Goal: Information Seeking & Learning: Find contact information

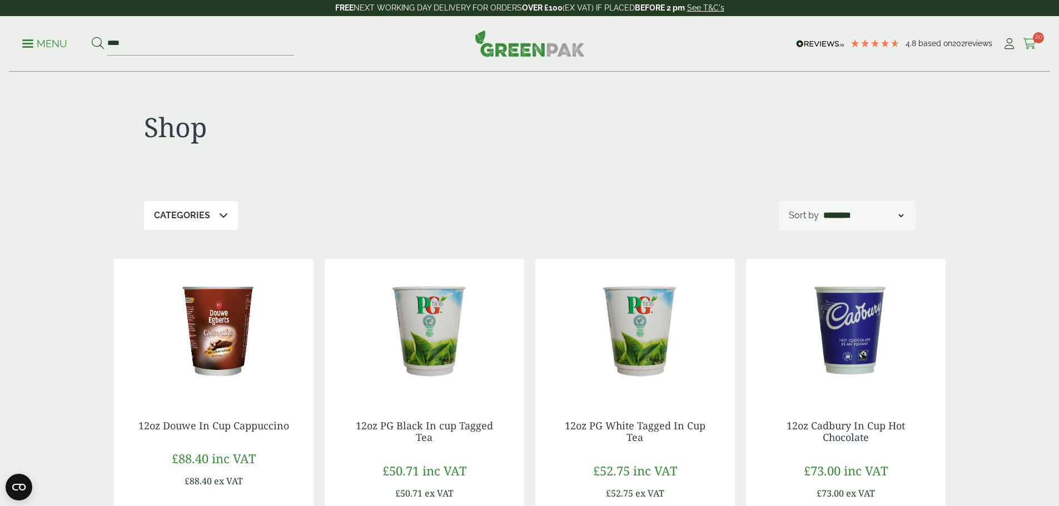
click at [1026, 48] on icon at bounding box center [1030, 43] width 14 height 11
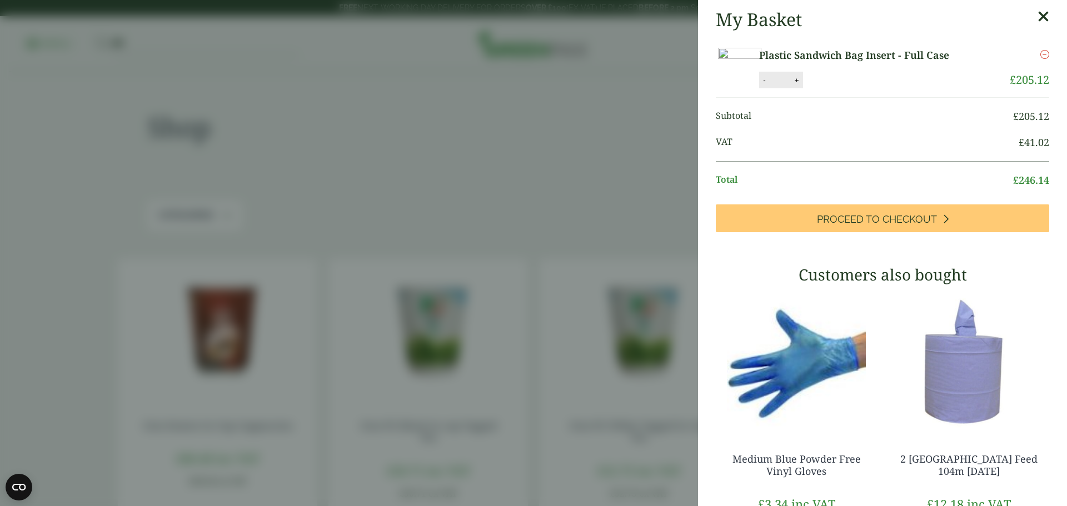
click at [627, 118] on aside "My Basket Plastic Sandwich Bag Insert - Full Case Plastic Sandwich Bag Insert -…" at bounding box center [533, 253] width 1067 height 506
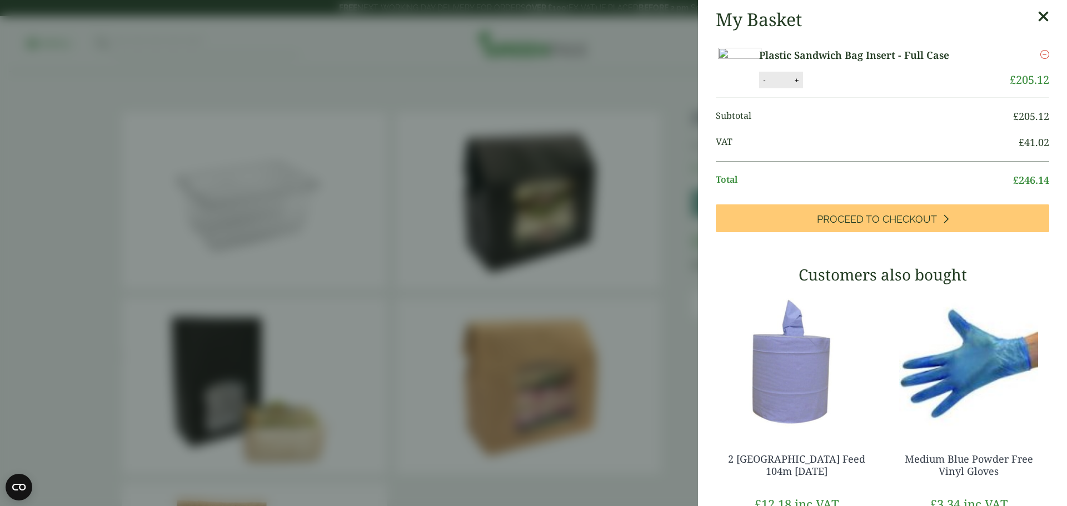
click at [655, 90] on aside "My Basket Plastic Sandwich Bag Insert - Full Case Plastic Sandwich Bag Insert -…" at bounding box center [533, 253] width 1067 height 506
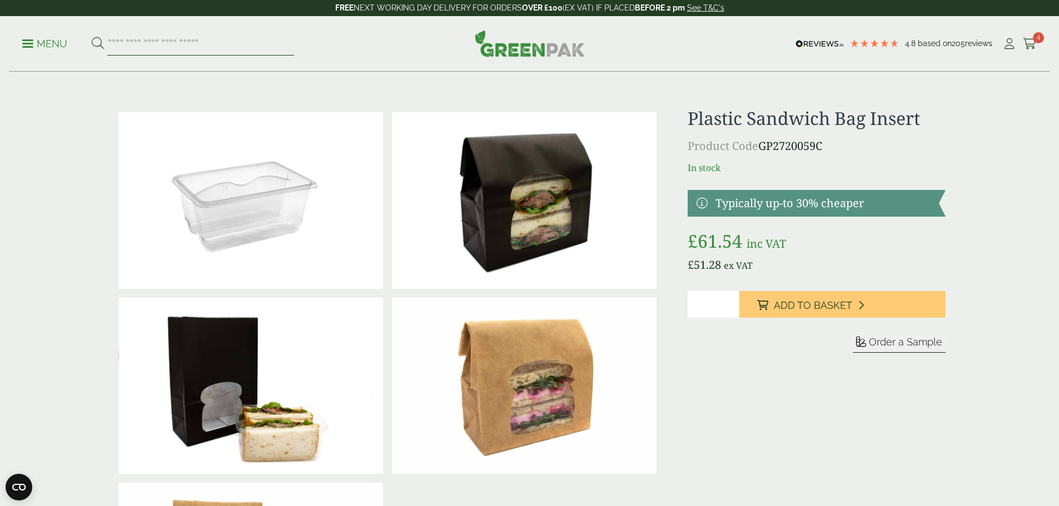
click at [141, 37] on input "search" at bounding box center [200, 43] width 187 height 23
click at [225, 51] on input "search" at bounding box center [200, 43] width 187 height 23
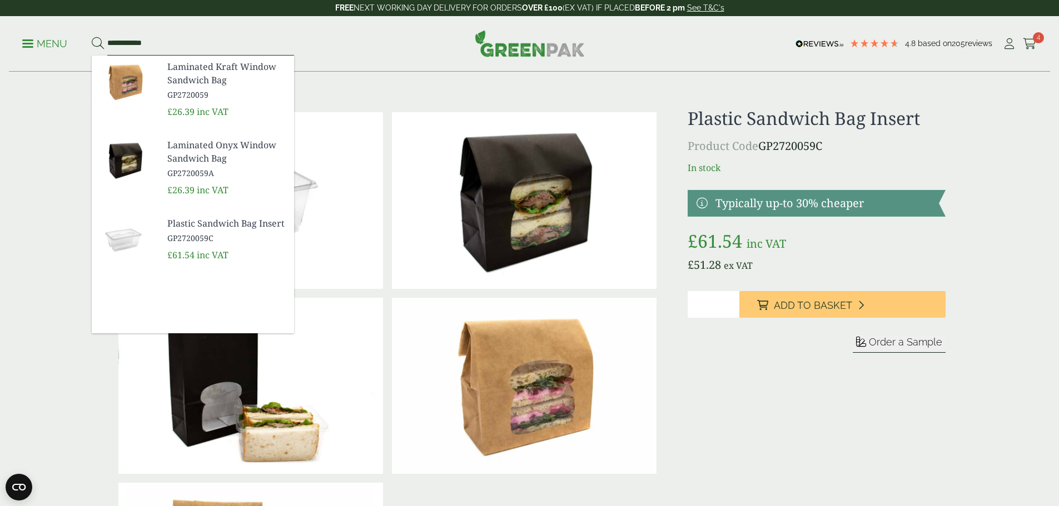
type input "**********"
click at [92, 37] on button at bounding box center [98, 44] width 12 height 14
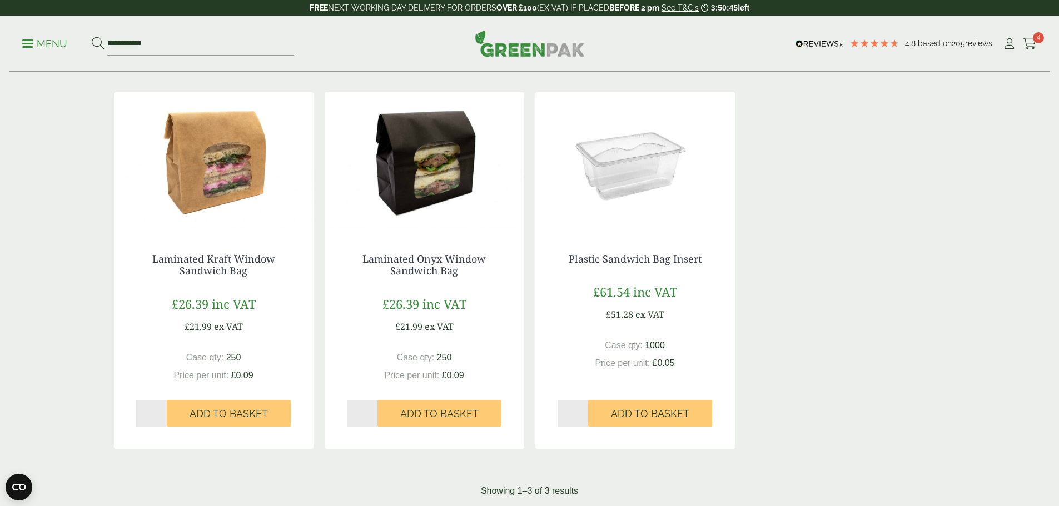
click at [374, 410] on input "*" at bounding box center [362, 413] width 31 height 27
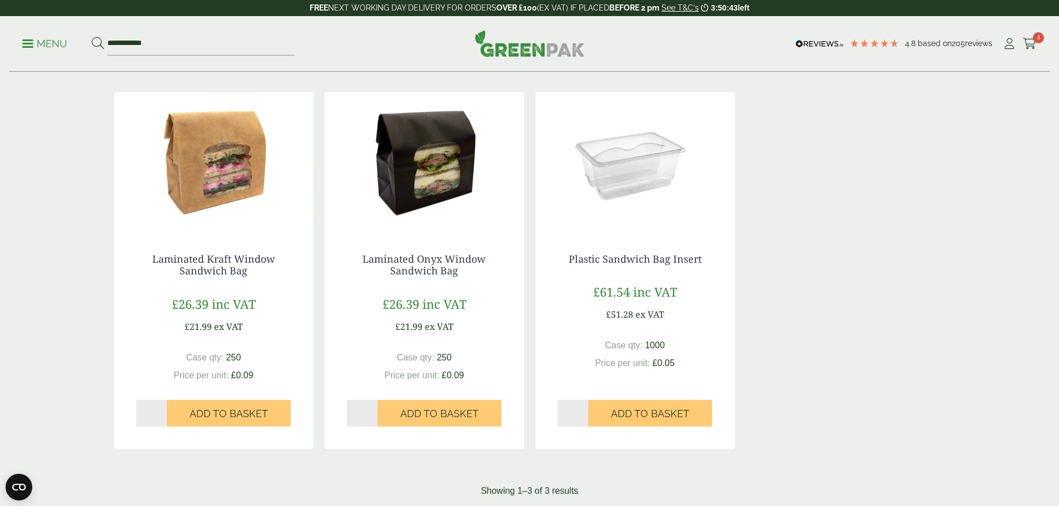
click at [374, 410] on input "*" at bounding box center [362, 413] width 31 height 27
type input "*"
click at [374, 410] on input "*" at bounding box center [362, 413] width 31 height 27
click at [404, 414] on span "Add to Basket" at bounding box center [439, 414] width 78 height 12
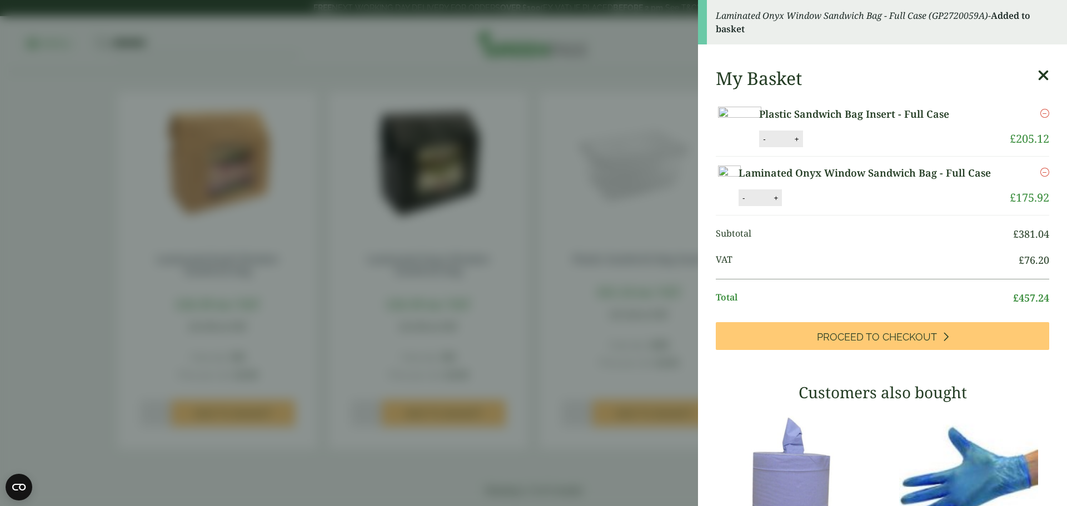
click at [659, 91] on aside "Laminated Onyx Window Sandwich Bag - Full Case (GP2720059A) - Added to basket M…" at bounding box center [533, 253] width 1067 height 506
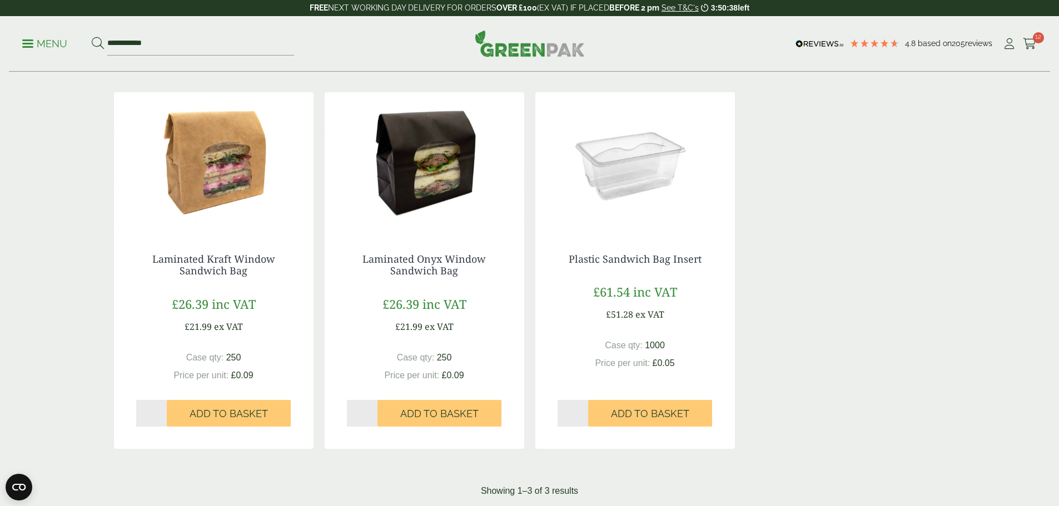
click at [824, 301] on div "Laminated Kraft Window Sandwich Bag £26.39 inc VAT £21.99 ex VAT Case qty: 250 …" at bounding box center [530, 270] width 832 height 357
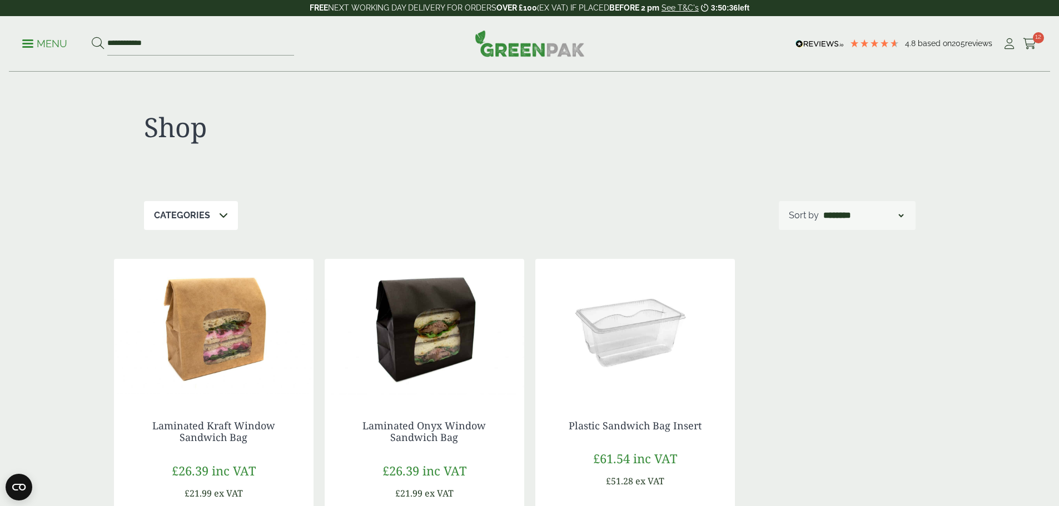
click at [40, 41] on p "Menu" at bounding box center [44, 43] width 45 height 13
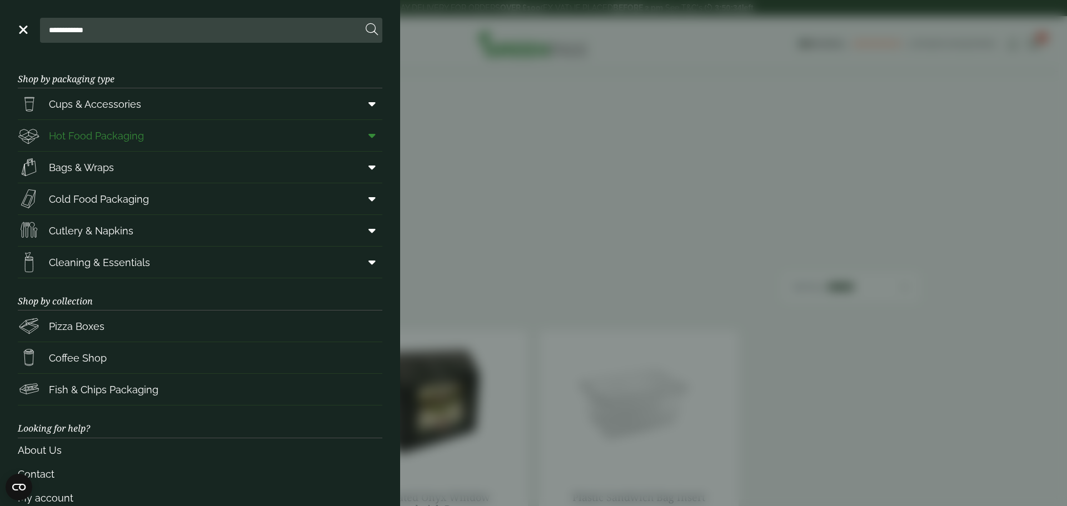
click at [118, 136] on span "Hot Food Packaging" at bounding box center [96, 135] width 95 height 15
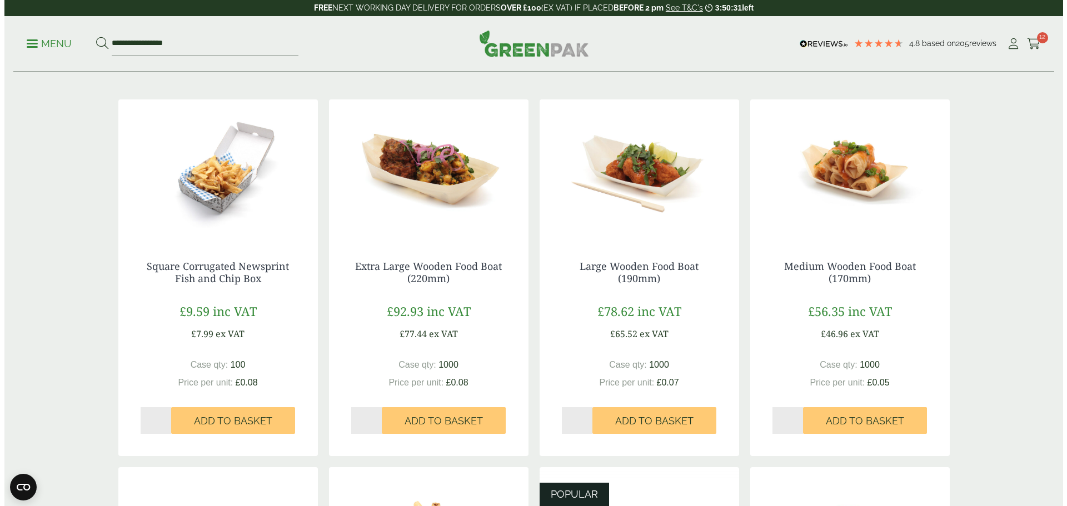
scroll to position [222, 0]
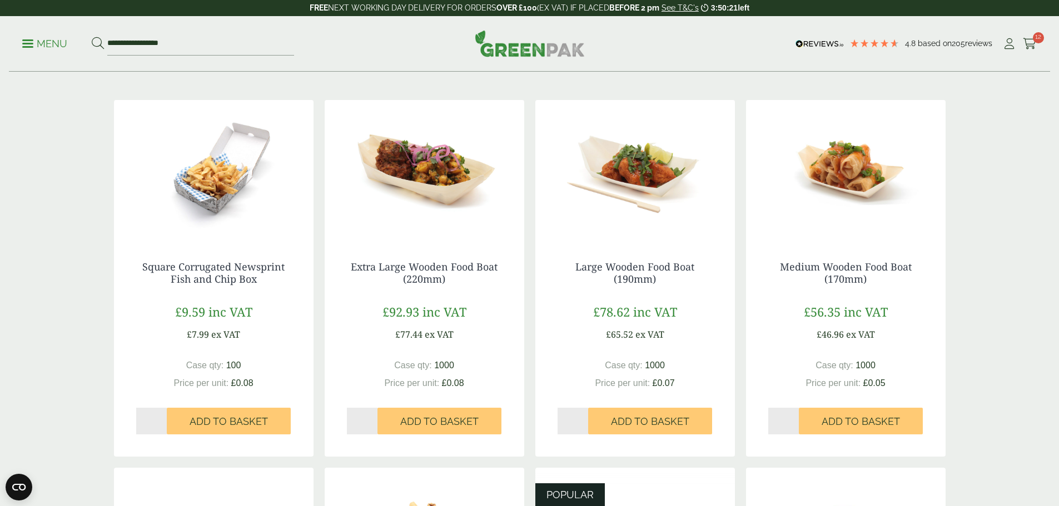
click at [421, 190] on img at bounding box center [425, 169] width 200 height 139
click at [648, 187] on img at bounding box center [635, 169] width 200 height 139
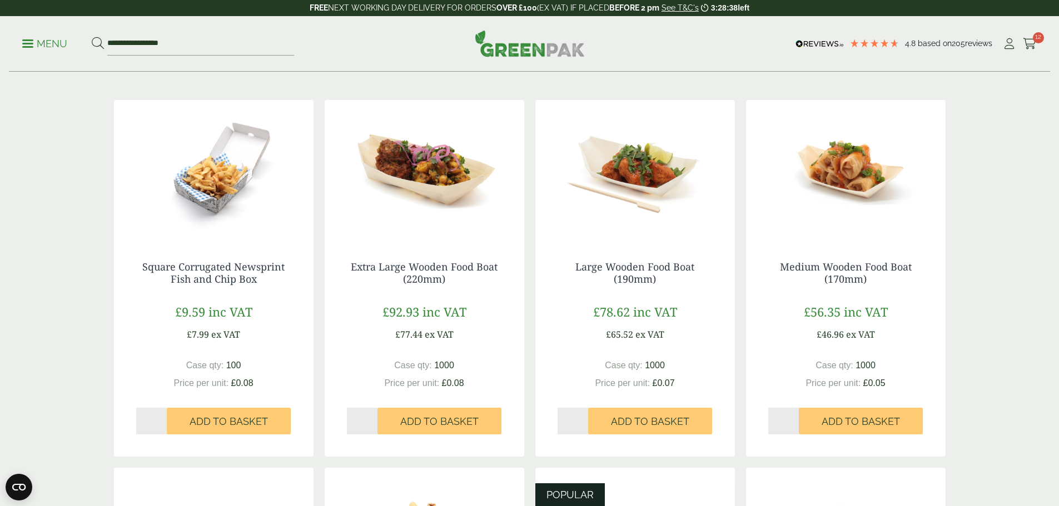
click at [32, 45] on p "Menu" at bounding box center [44, 43] width 45 height 13
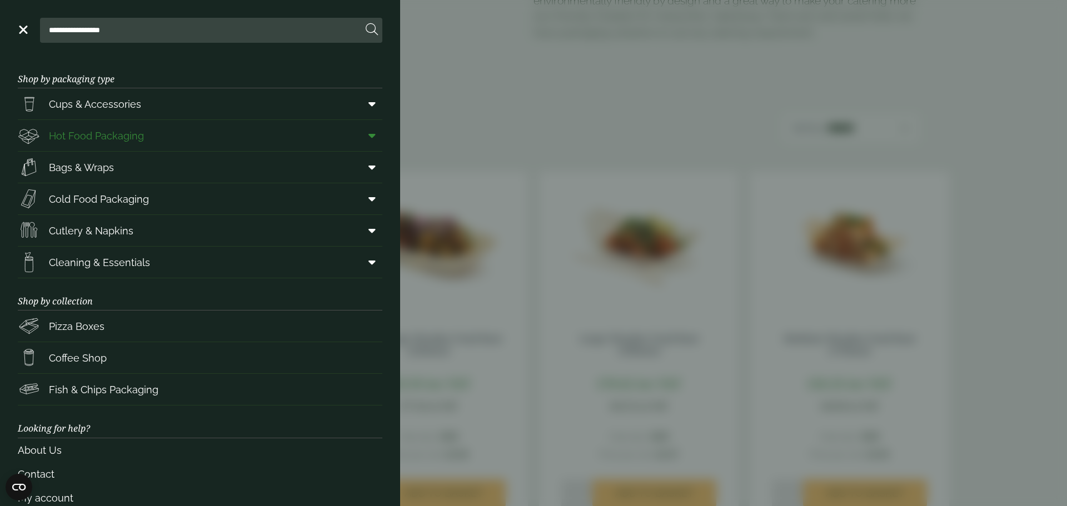
click at [67, 141] on span "Hot Food Packaging" at bounding box center [96, 135] width 95 height 15
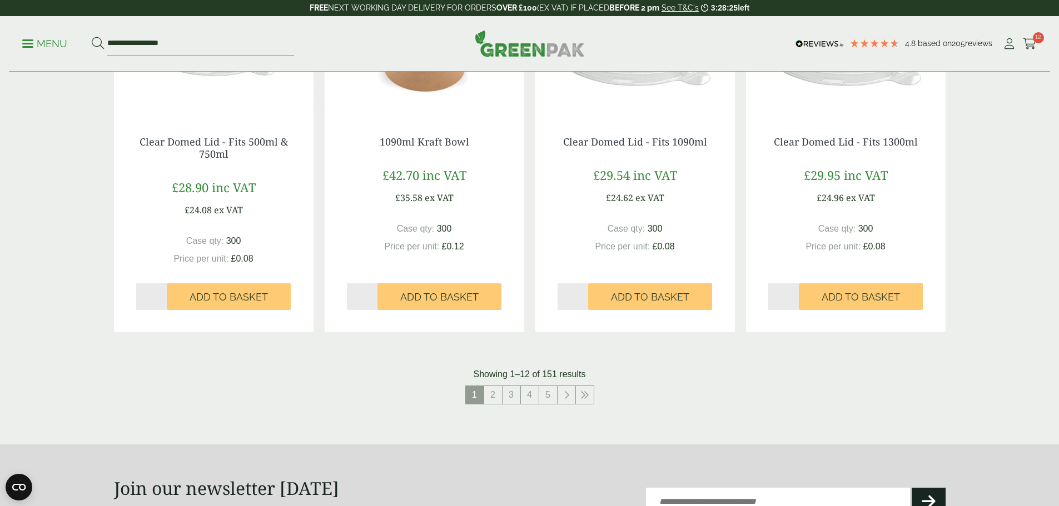
scroll to position [1112, 0]
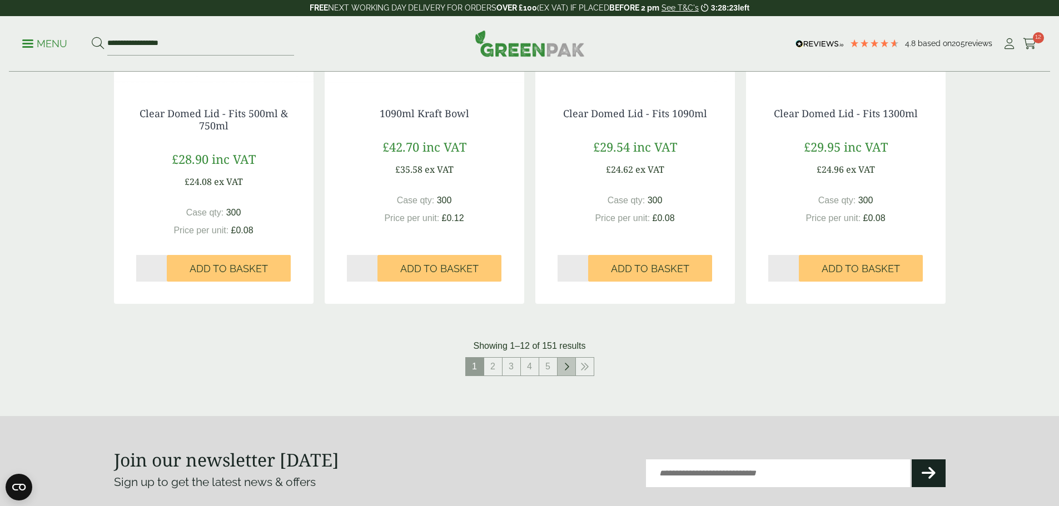
click at [572, 366] on link at bounding box center [567, 367] width 18 height 18
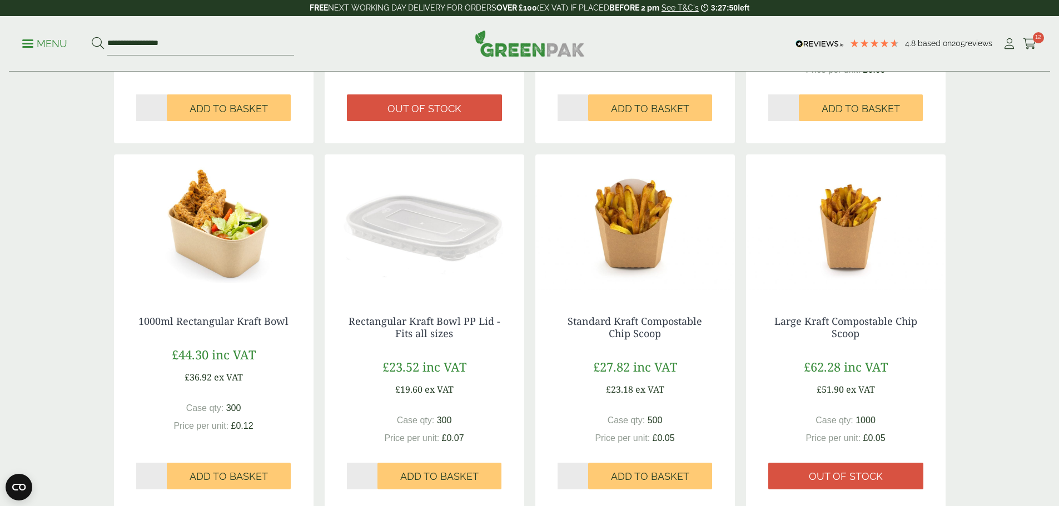
scroll to position [1112, 0]
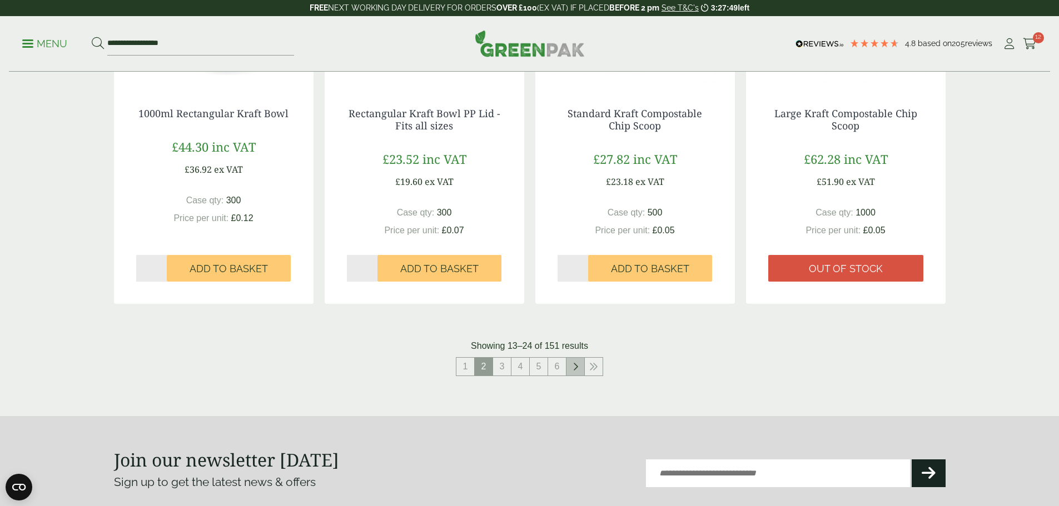
click at [575, 369] on icon at bounding box center [576, 366] width 6 height 9
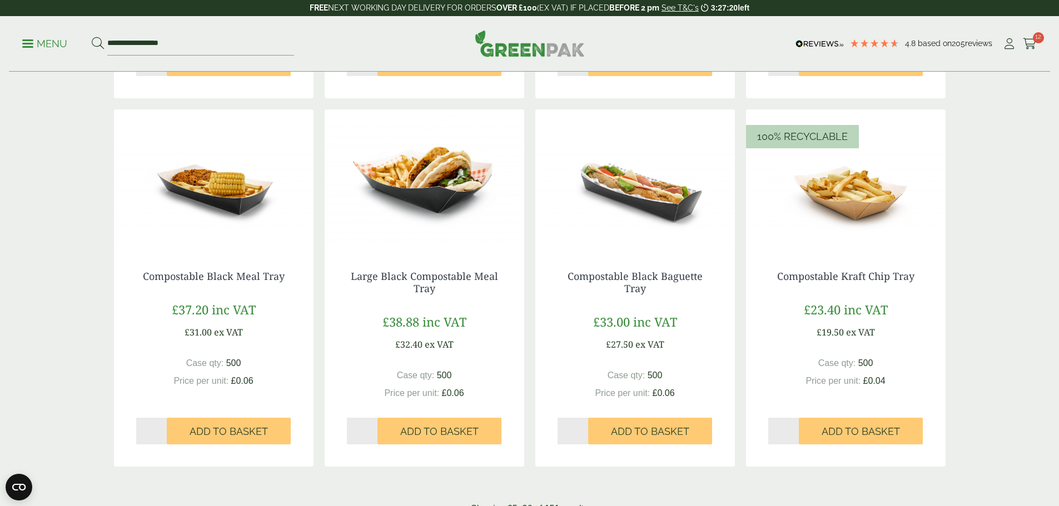
scroll to position [1167, 0]
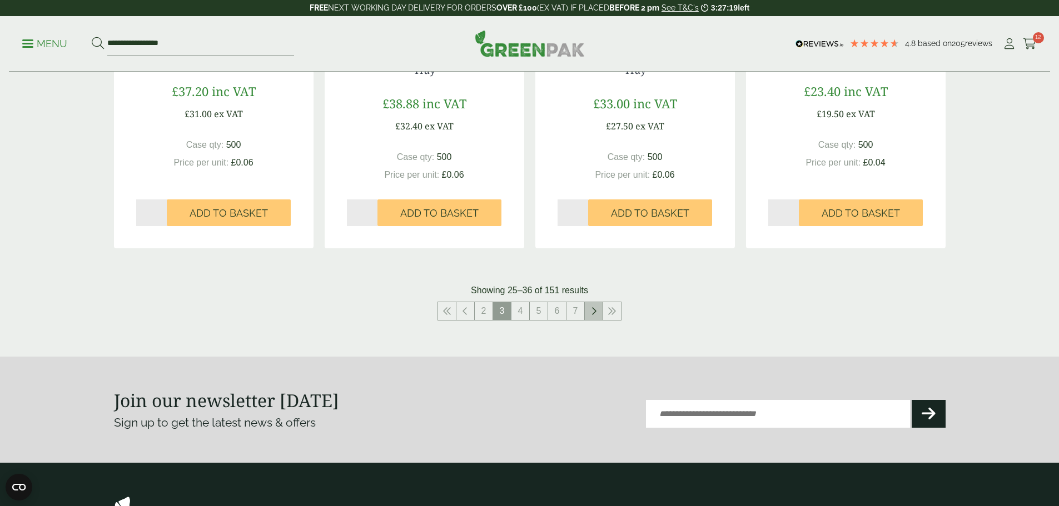
click at [585, 302] on li at bounding box center [594, 311] width 18 height 19
click at [593, 314] on icon at bounding box center [594, 311] width 6 height 9
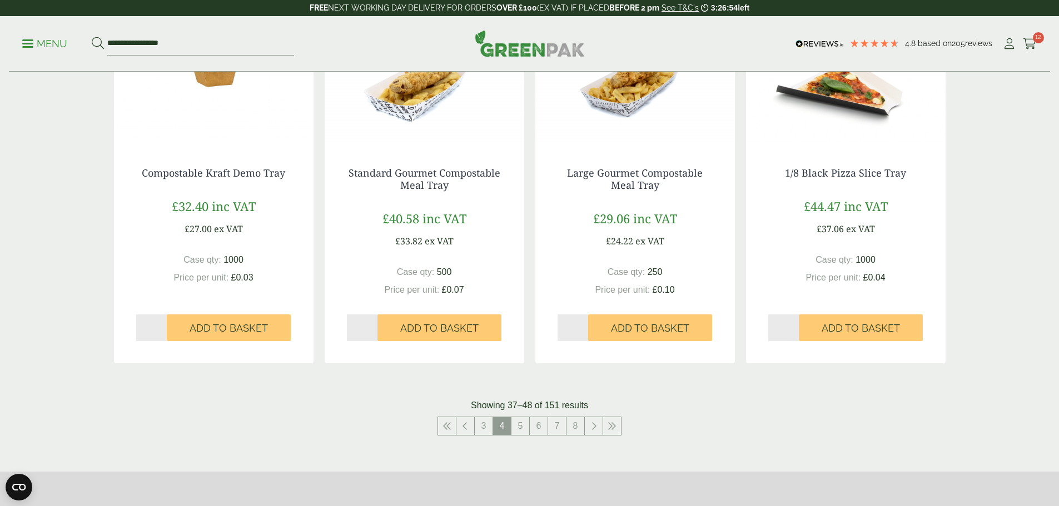
scroll to position [1223, 0]
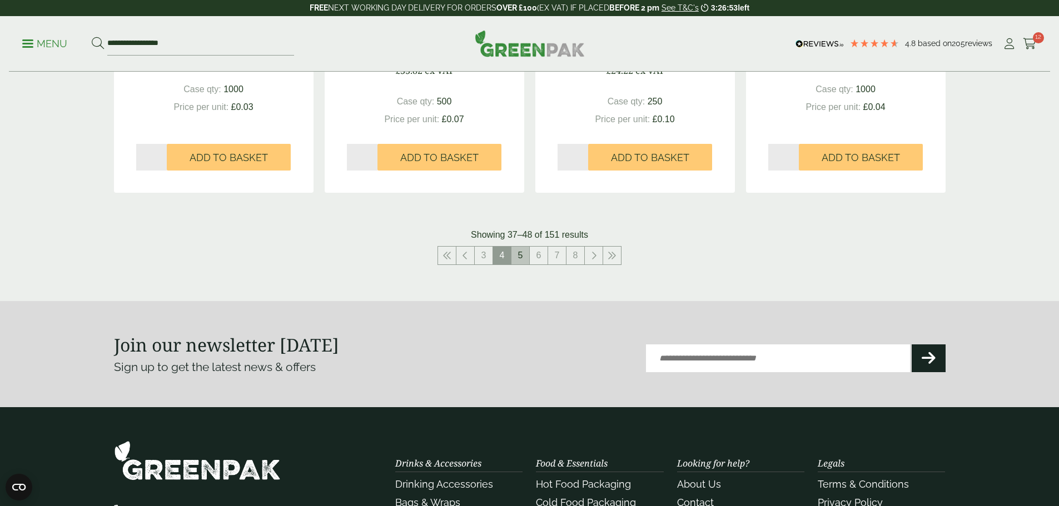
click at [525, 253] on link "5" at bounding box center [520, 256] width 18 height 18
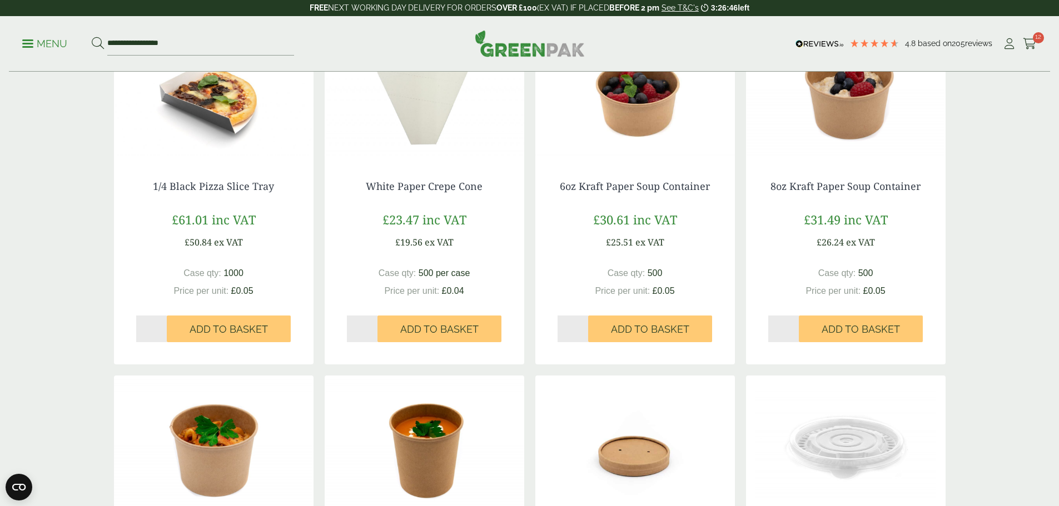
scroll to position [283, 0]
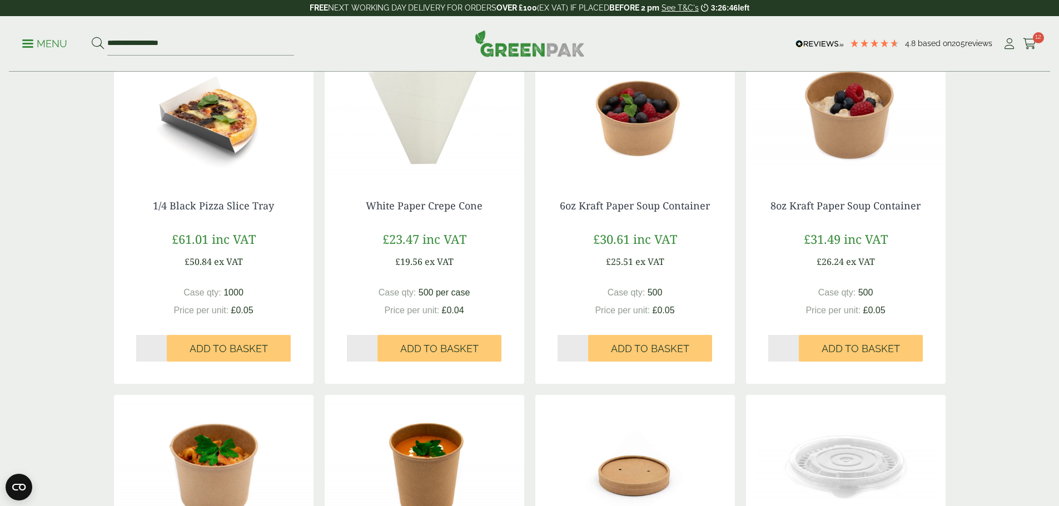
click at [1017, 175] on div "Hot Food Packaging Our extensive range of recyclable food packaging offers a gr…" at bounding box center [529, 491] width 1059 height 1404
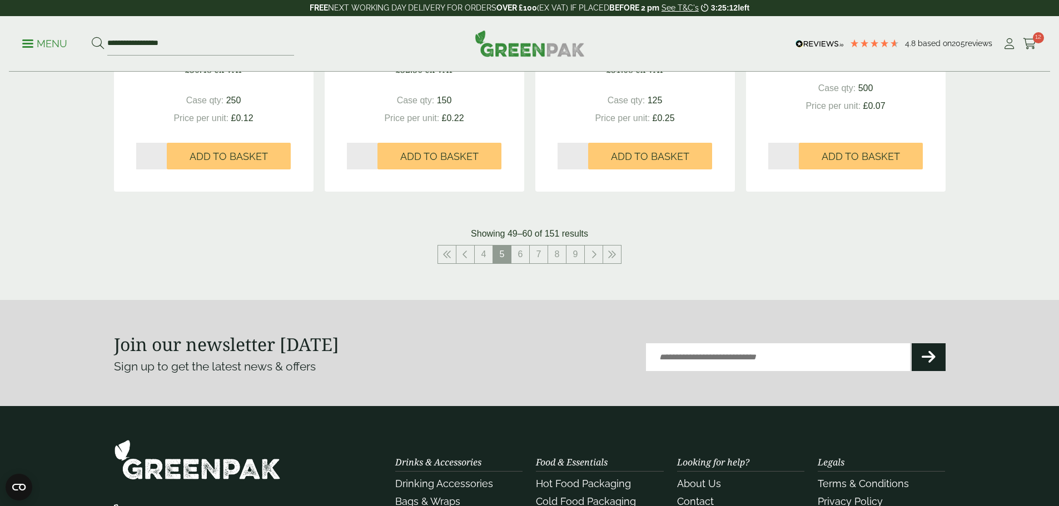
scroll to position [1223, 0]
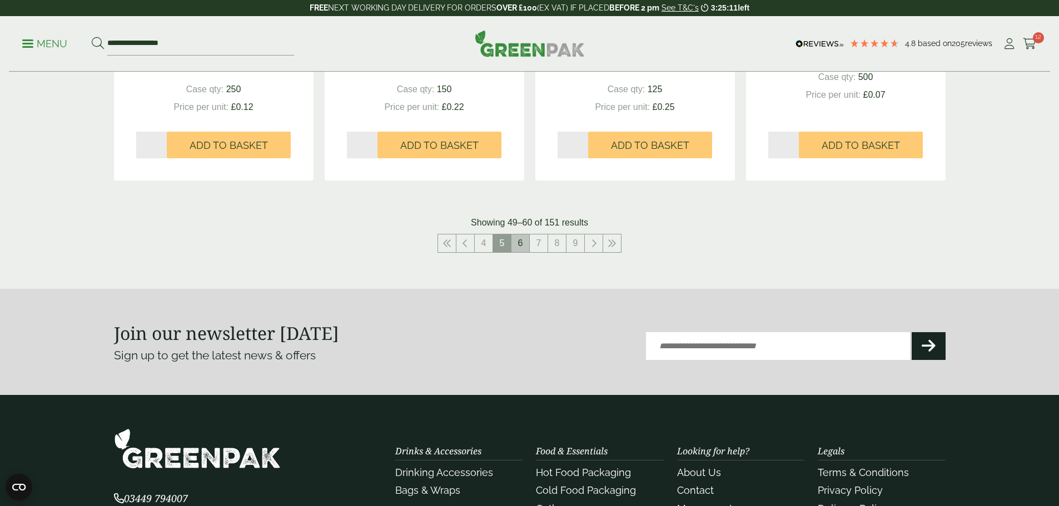
click at [524, 244] on link "6" at bounding box center [520, 244] width 18 height 18
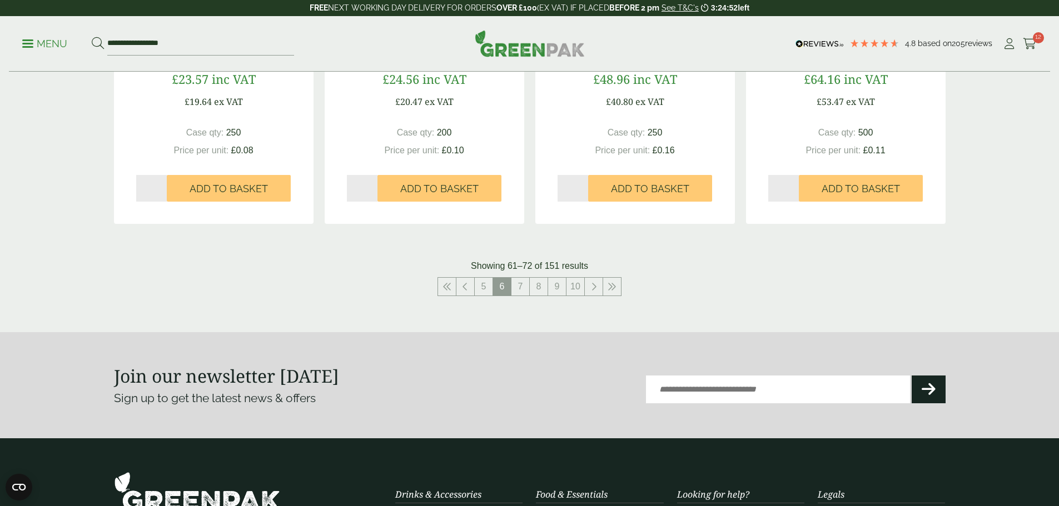
scroll to position [1334, 0]
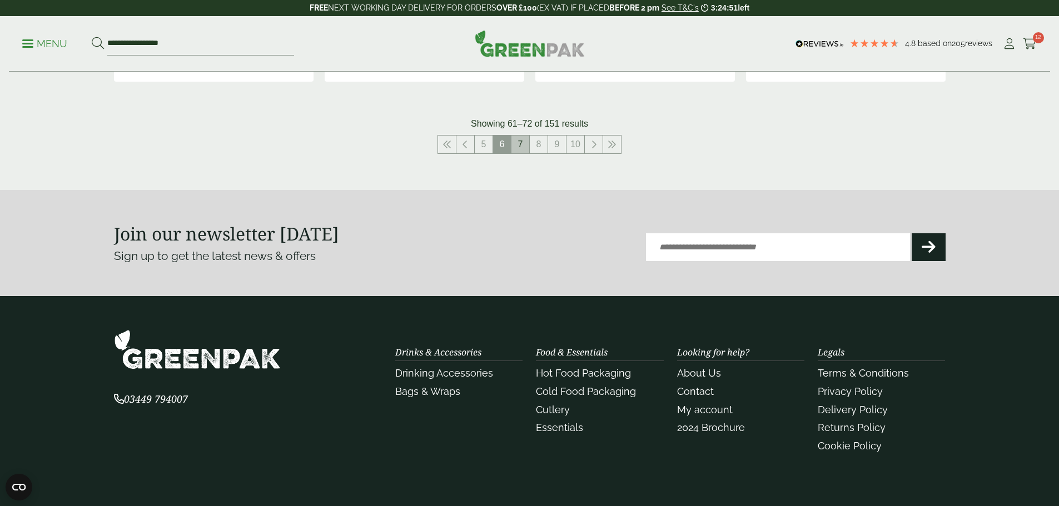
click at [518, 150] on link "7" at bounding box center [520, 145] width 18 height 18
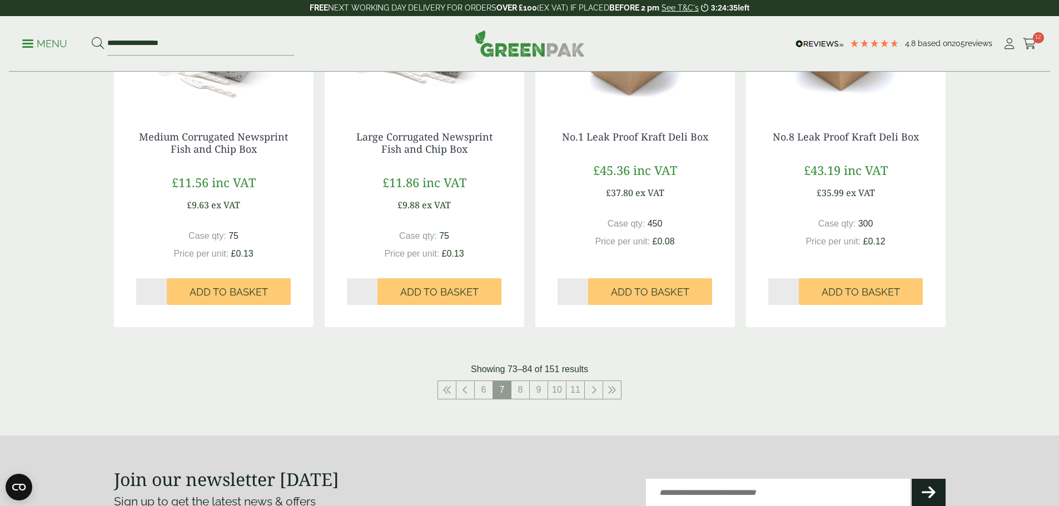
scroll to position [1112, 0]
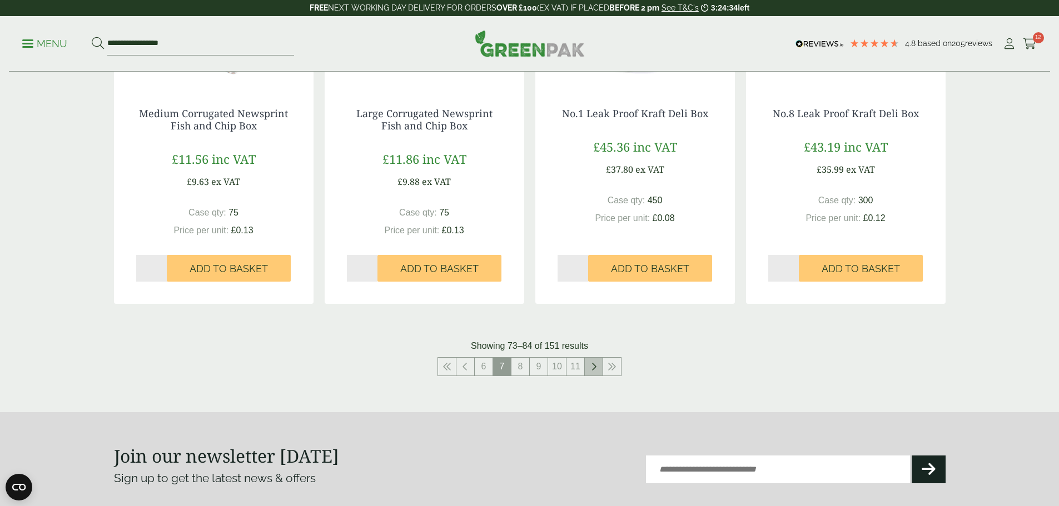
click at [595, 370] on icon at bounding box center [594, 366] width 6 height 9
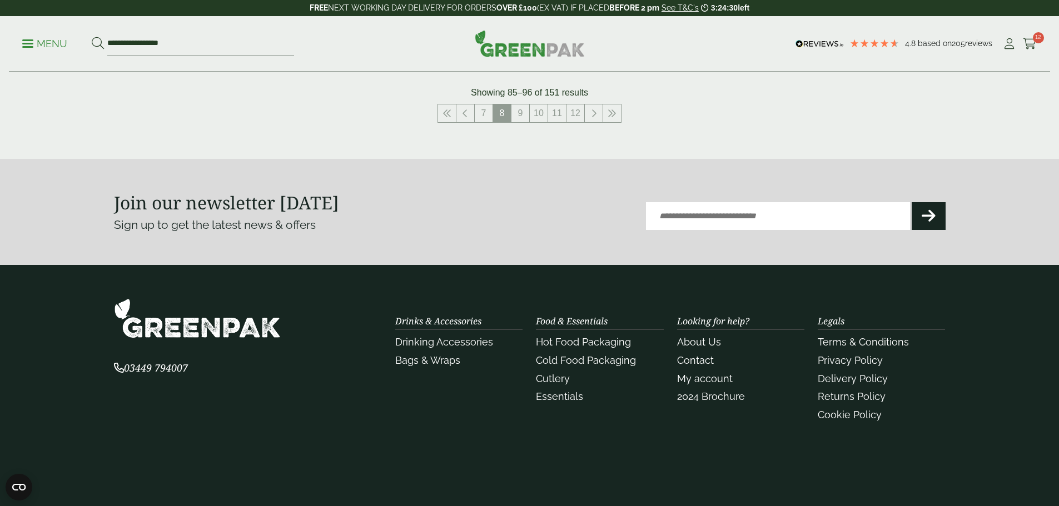
scroll to position [1379, 0]
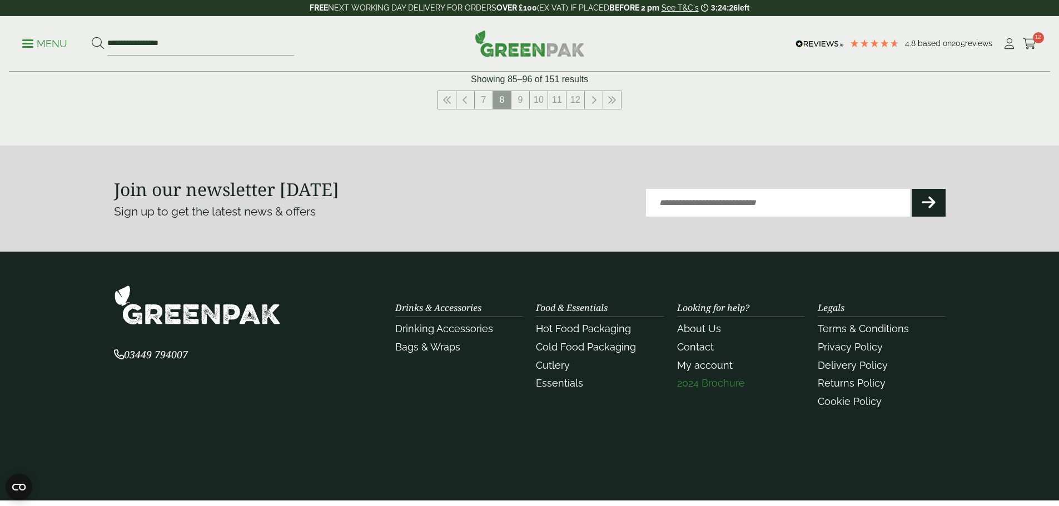
click at [704, 382] on link "2024 Brochure" at bounding box center [711, 383] width 68 height 12
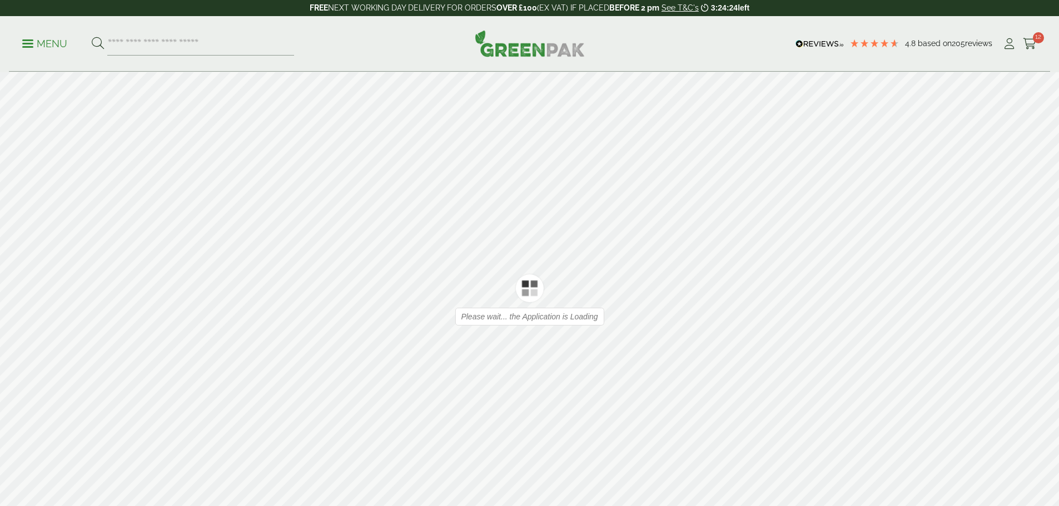
type input "*"
type input "**"
drag, startPoint x: 596, startPoint y: 349, endPoint x: 587, endPoint y: 347, distance: 9.5
click at [587, 347] on div at bounding box center [529, 300] width 1059 height 456
click at [1037, 300] on div at bounding box center [529, 300] width 1059 height 456
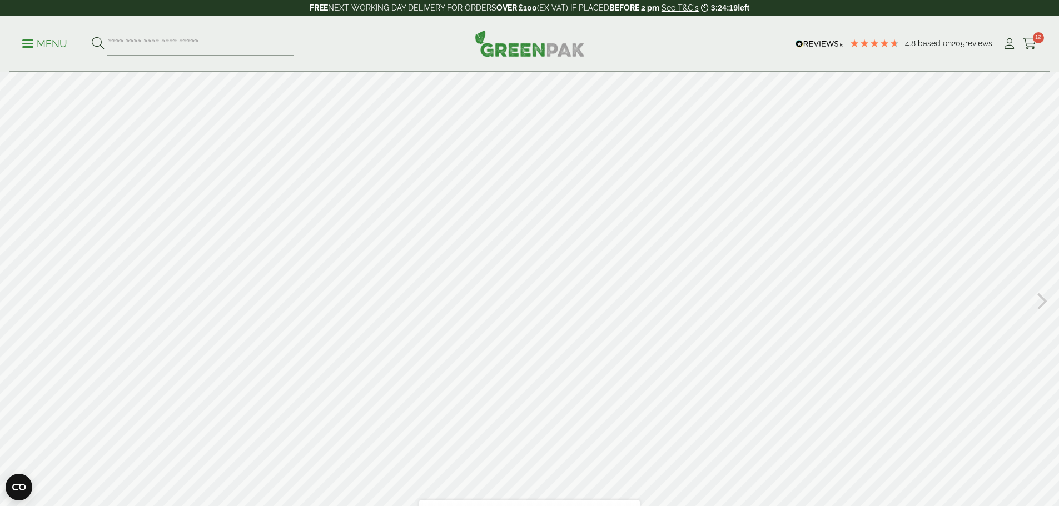
click at [1039, 300] on icon at bounding box center [1042, 300] width 11 height 29
click at [12, 302] on icon at bounding box center [16, 300] width 11 height 29
click at [1041, 300] on icon at bounding box center [1042, 300] width 11 height 29
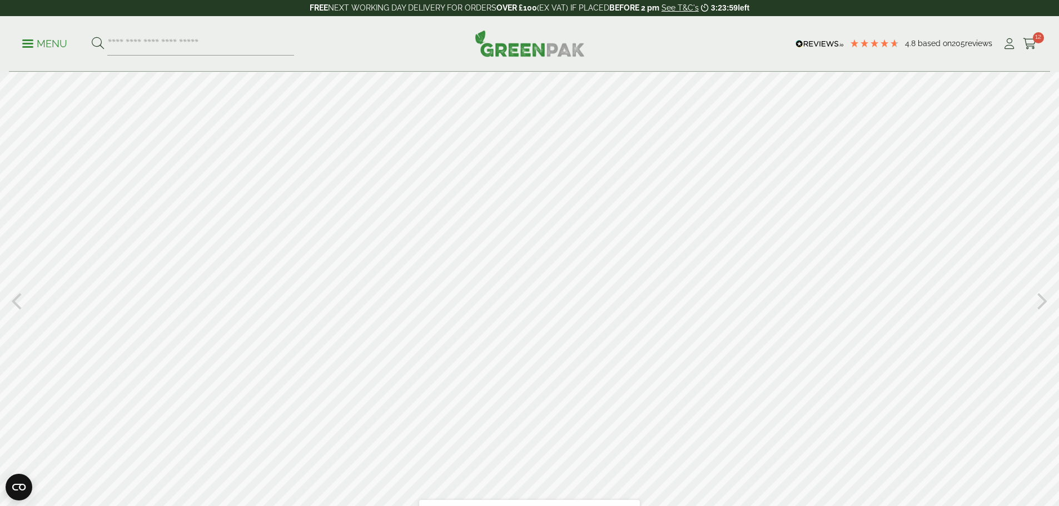
click at [1040, 301] on icon at bounding box center [1042, 300] width 11 height 29
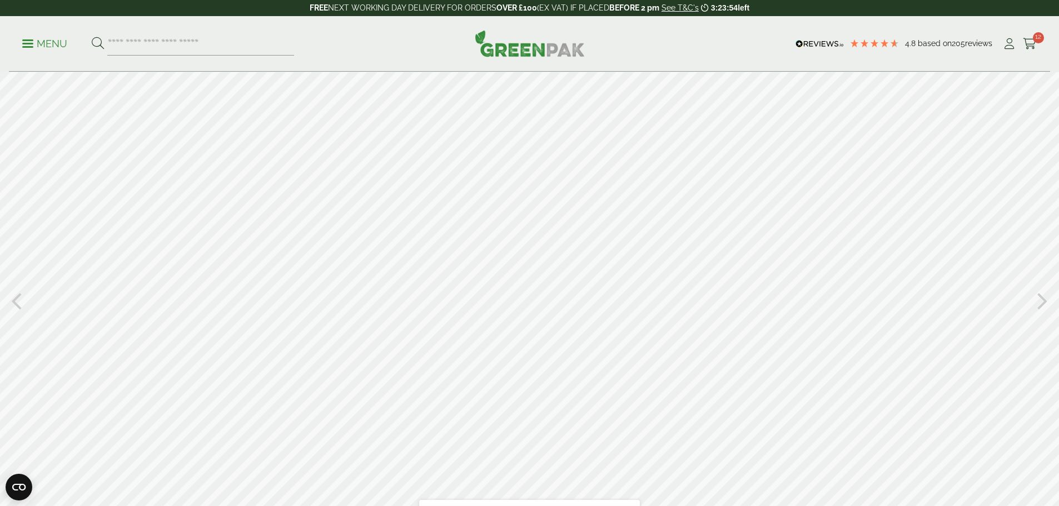
click at [1040, 301] on icon at bounding box center [1042, 300] width 11 height 29
click at [1041, 306] on icon at bounding box center [1042, 300] width 11 height 29
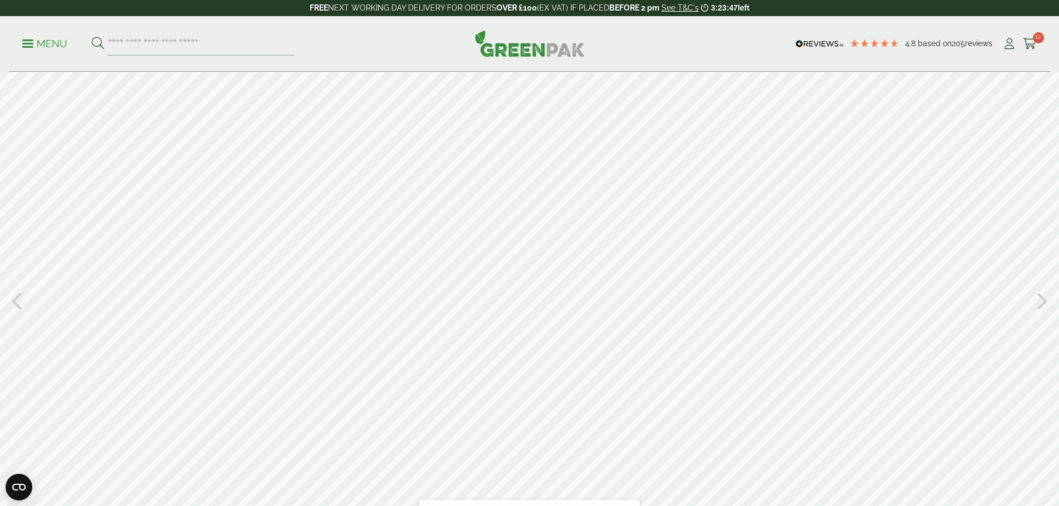
click at [1041, 306] on icon at bounding box center [1042, 300] width 11 height 29
type input "**"
click at [33, 43] on span at bounding box center [27, 44] width 11 height 2
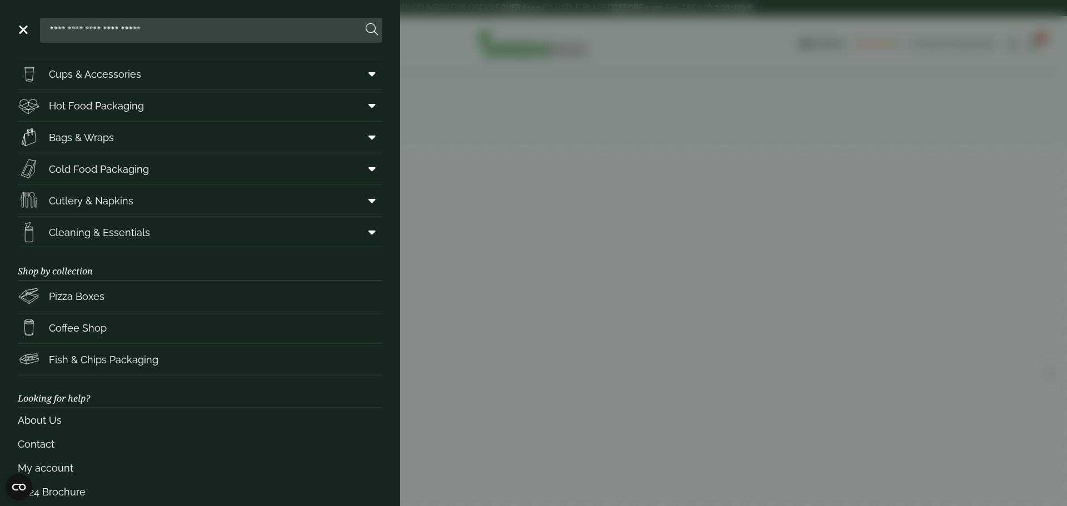
scroll to position [46, 0]
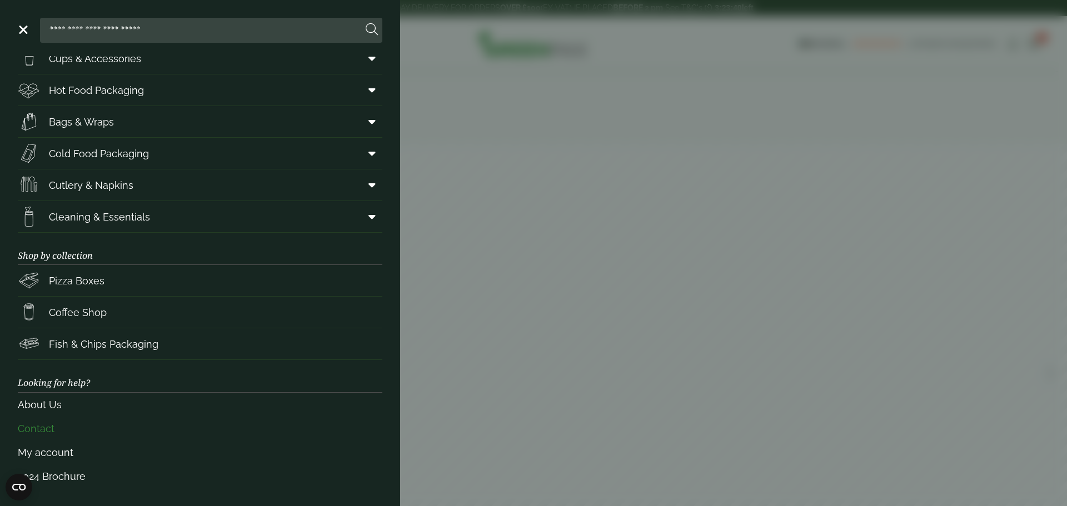
click at [43, 429] on link "Contact" at bounding box center [200, 429] width 365 height 24
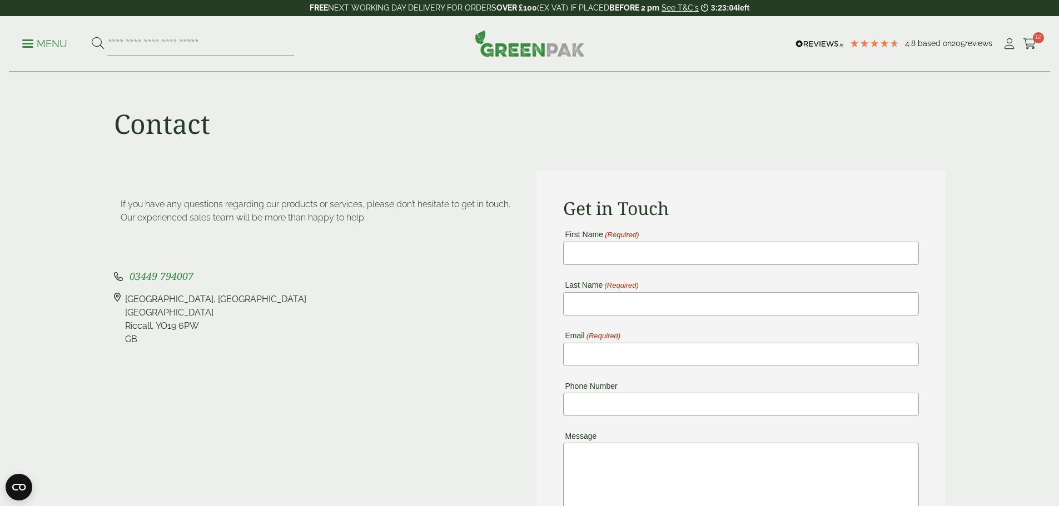
click at [455, 312] on div "[STREET_ADDRESS]" at bounding box center [318, 319] width 409 height 53
click at [580, 138] on div "Contact" at bounding box center [529, 121] width 845 height 99
drag, startPoint x: 563, startPoint y: 207, endPoint x: 699, endPoint y: 209, distance: 135.6
click at [694, 209] on h2 "Get in Touch" at bounding box center [741, 208] width 356 height 21
click at [699, 209] on h2 "Get in Touch" at bounding box center [741, 208] width 356 height 21
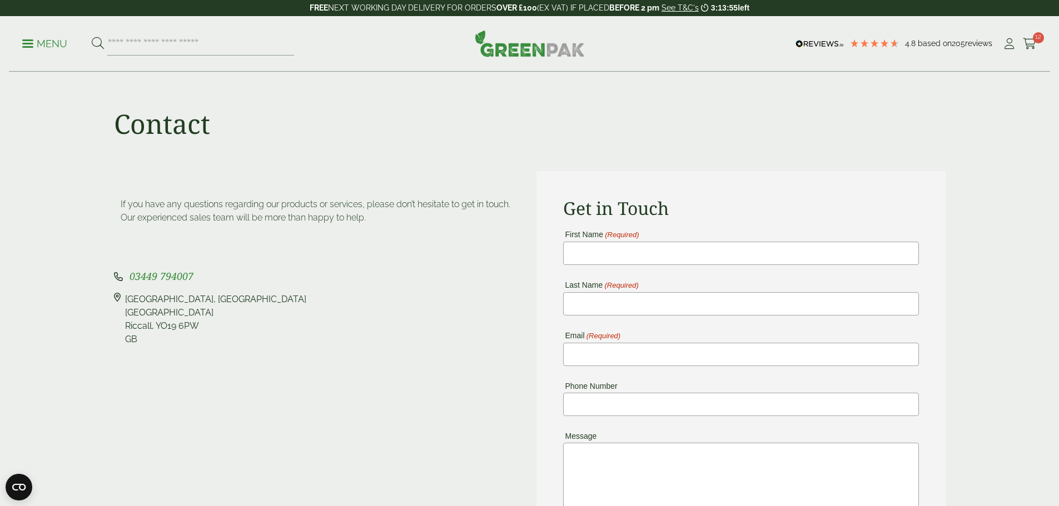
click at [401, 228] on div "If you have any questions regarding our products or services, please don’t hesi…" at bounding box center [318, 220] width 409 height 44
